Goal: Task Accomplishment & Management: Use online tool/utility

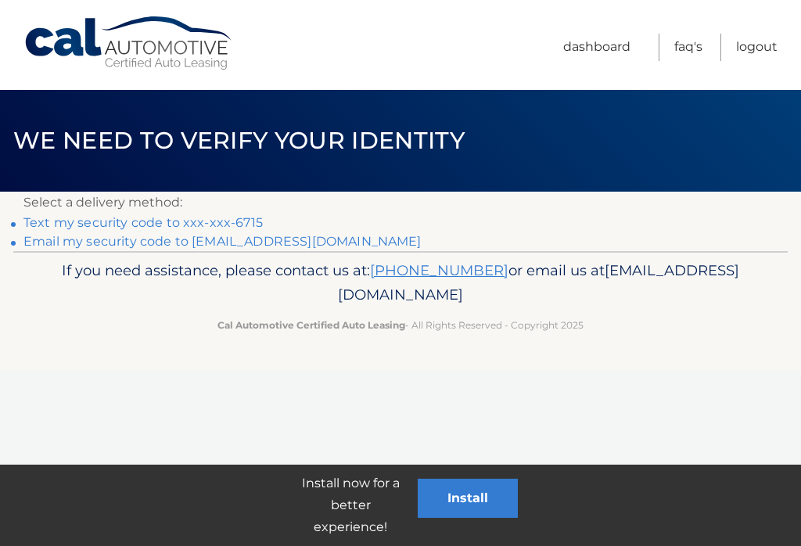
click at [251, 223] on link "Text my security code to xxx-xxx-6715" at bounding box center [142, 222] width 239 height 15
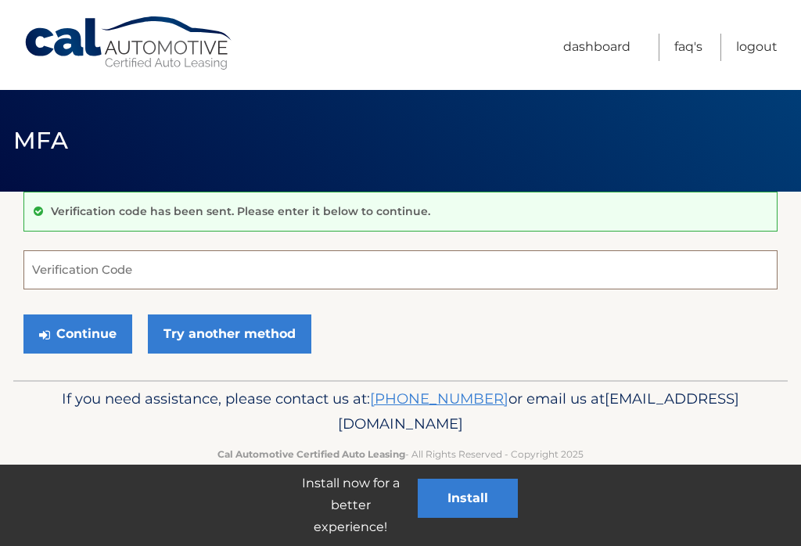
click at [59, 267] on input "Verification Code" at bounding box center [400, 269] width 754 height 39
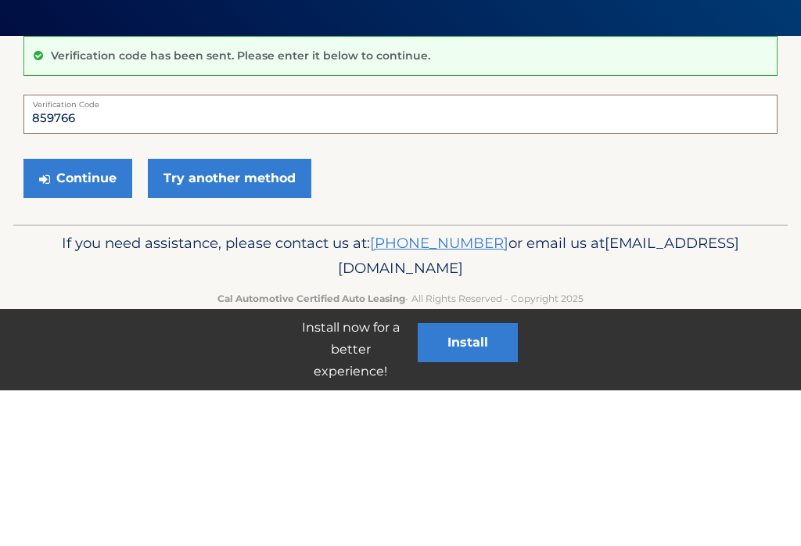
type input "859766"
click at [101, 315] on button "Continue" at bounding box center [77, 334] width 109 height 39
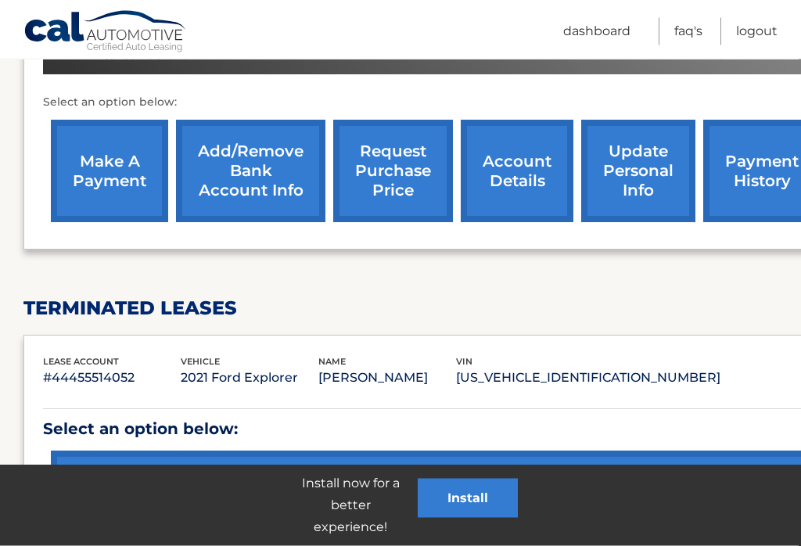
scroll to position [539, 0]
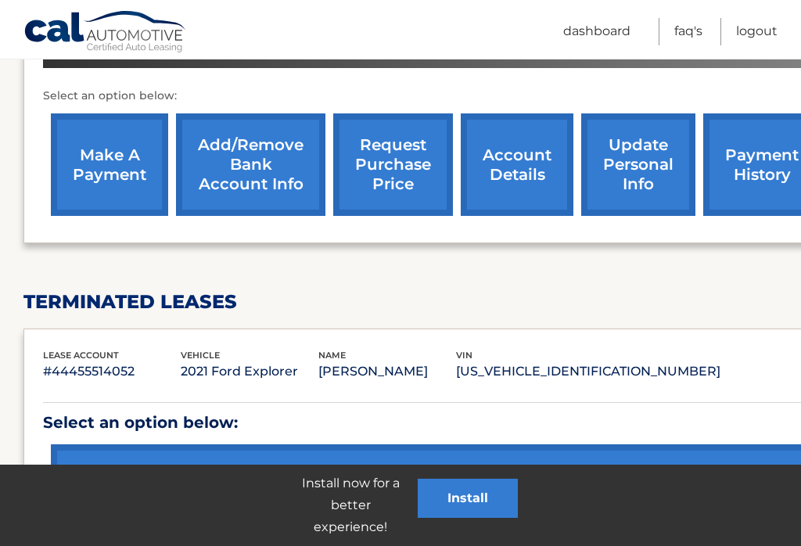
click at [128, 163] on link "make a payment" at bounding box center [109, 164] width 117 height 103
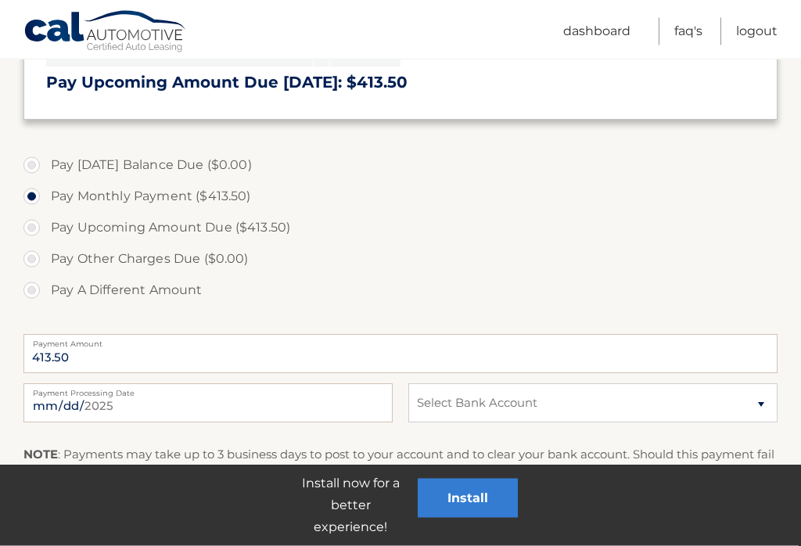
scroll to position [393, 0]
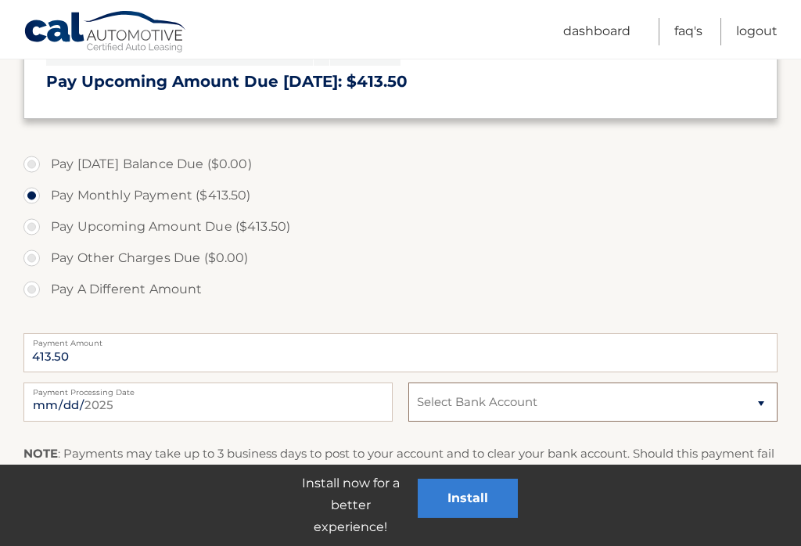
click at [758, 406] on select "Select Bank Account Checking BANK OF AMERICA, N.A. *****5147 Checking JPMORGAN …" at bounding box center [592, 402] width 369 height 39
select select "MGJhZTFkMTctZWE1NC00ZmE3LWJjZTYtMTE4MmFlYjViYjkx"
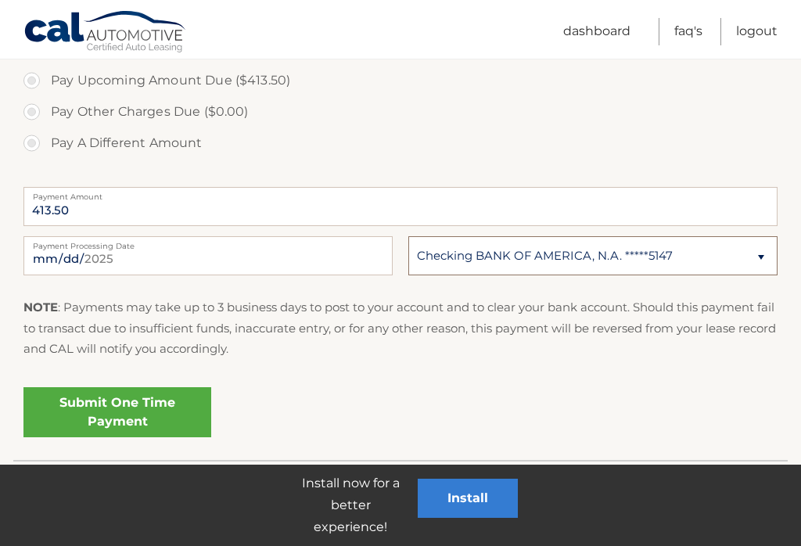
scroll to position [543, 0]
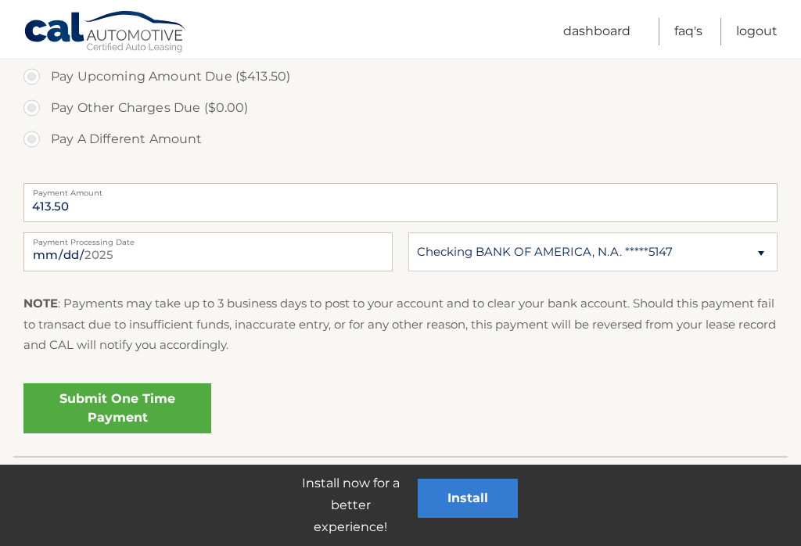
click at [157, 413] on link "Submit One Time Payment" at bounding box center [117, 408] width 188 height 50
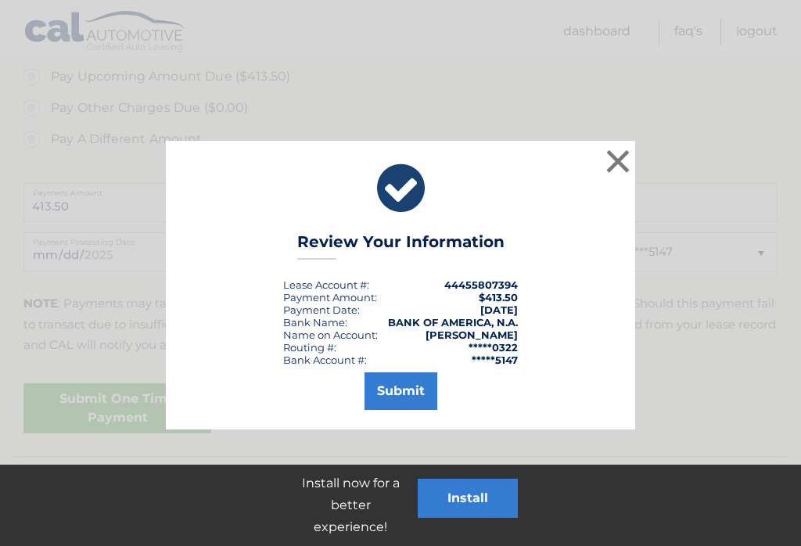
click at [417, 397] on button "Submit" at bounding box center [401, 391] width 73 height 38
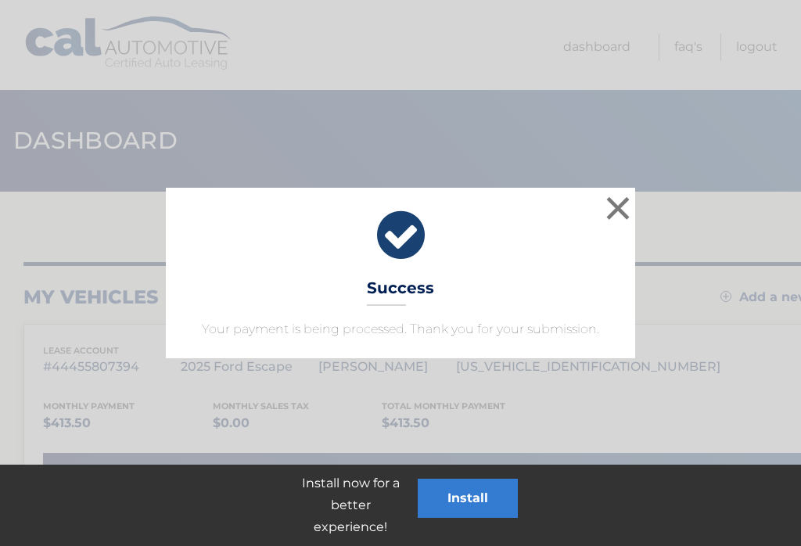
click at [624, 210] on button "×" at bounding box center [618, 207] width 31 height 31
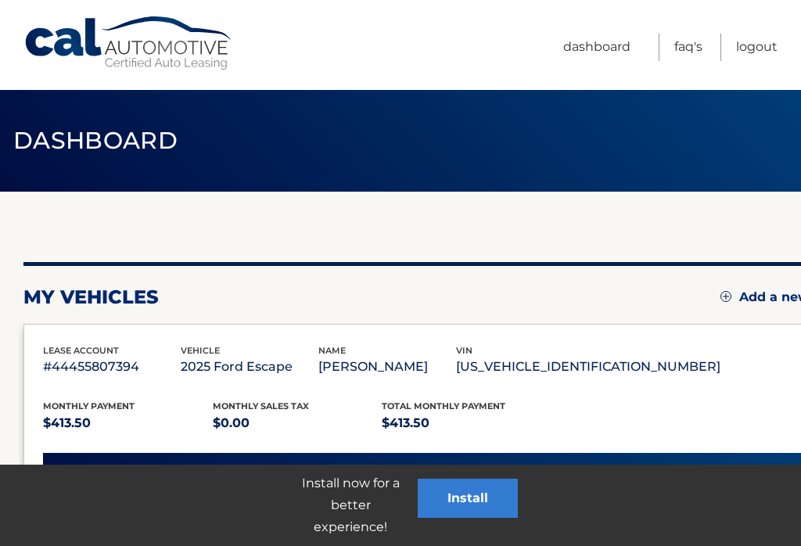
click at [761, 49] on link "Logout" at bounding box center [756, 47] width 41 height 27
